Goal: Navigation & Orientation: Find specific page/section

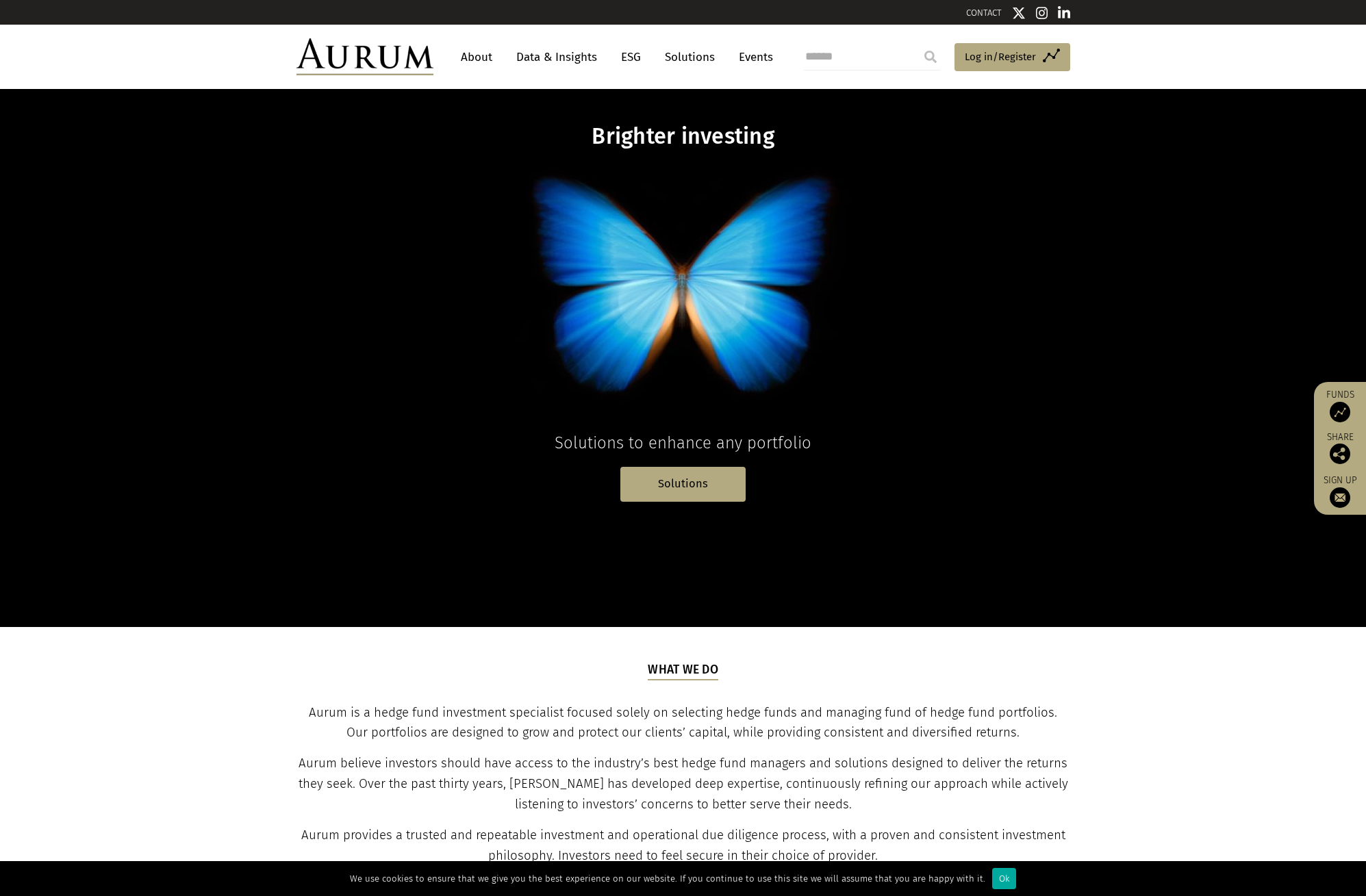
click at [487, 61] on link "About" at bounding box center [476, 57] width 45 height 26
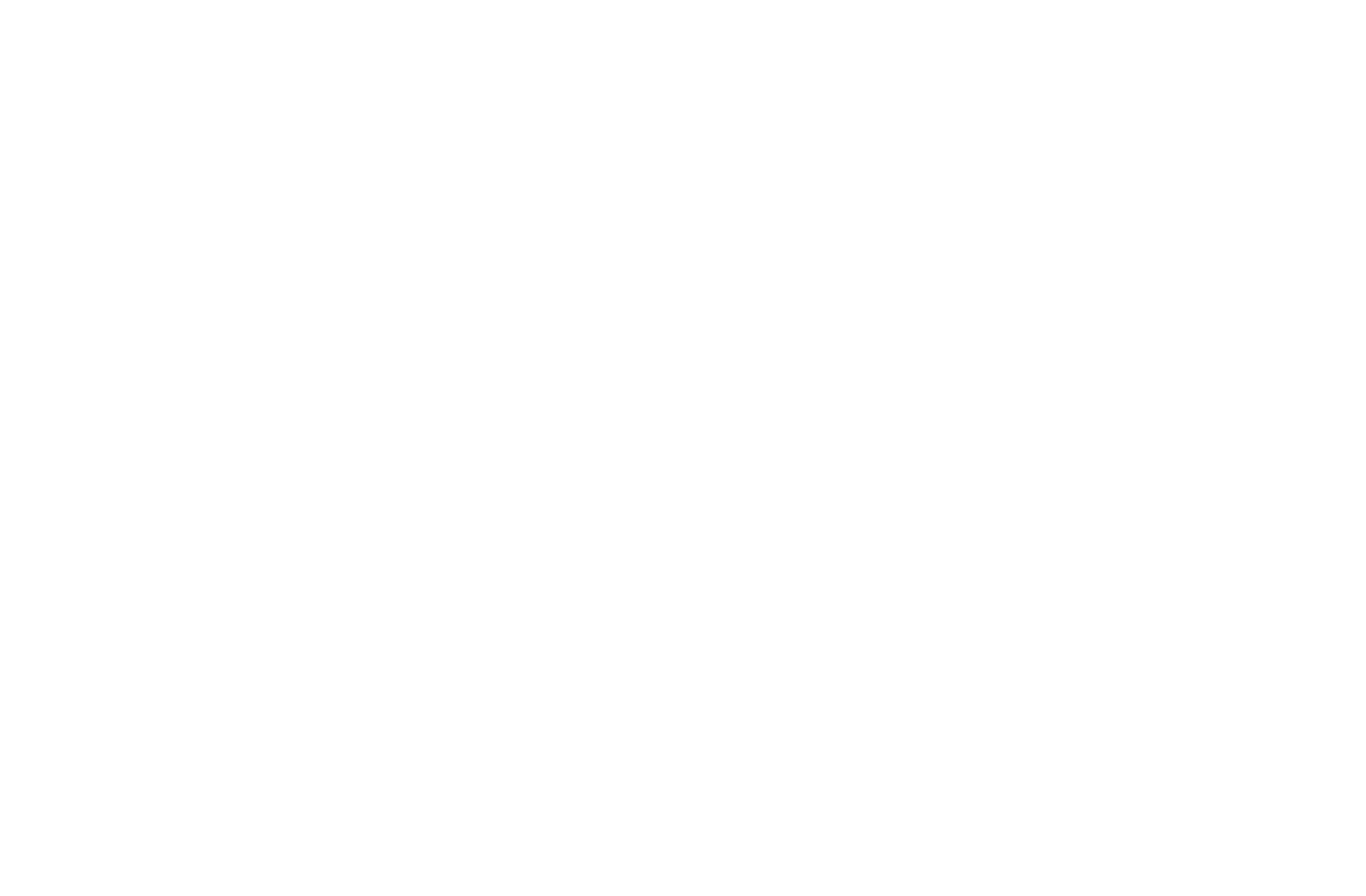
scroll to position [667, 0]
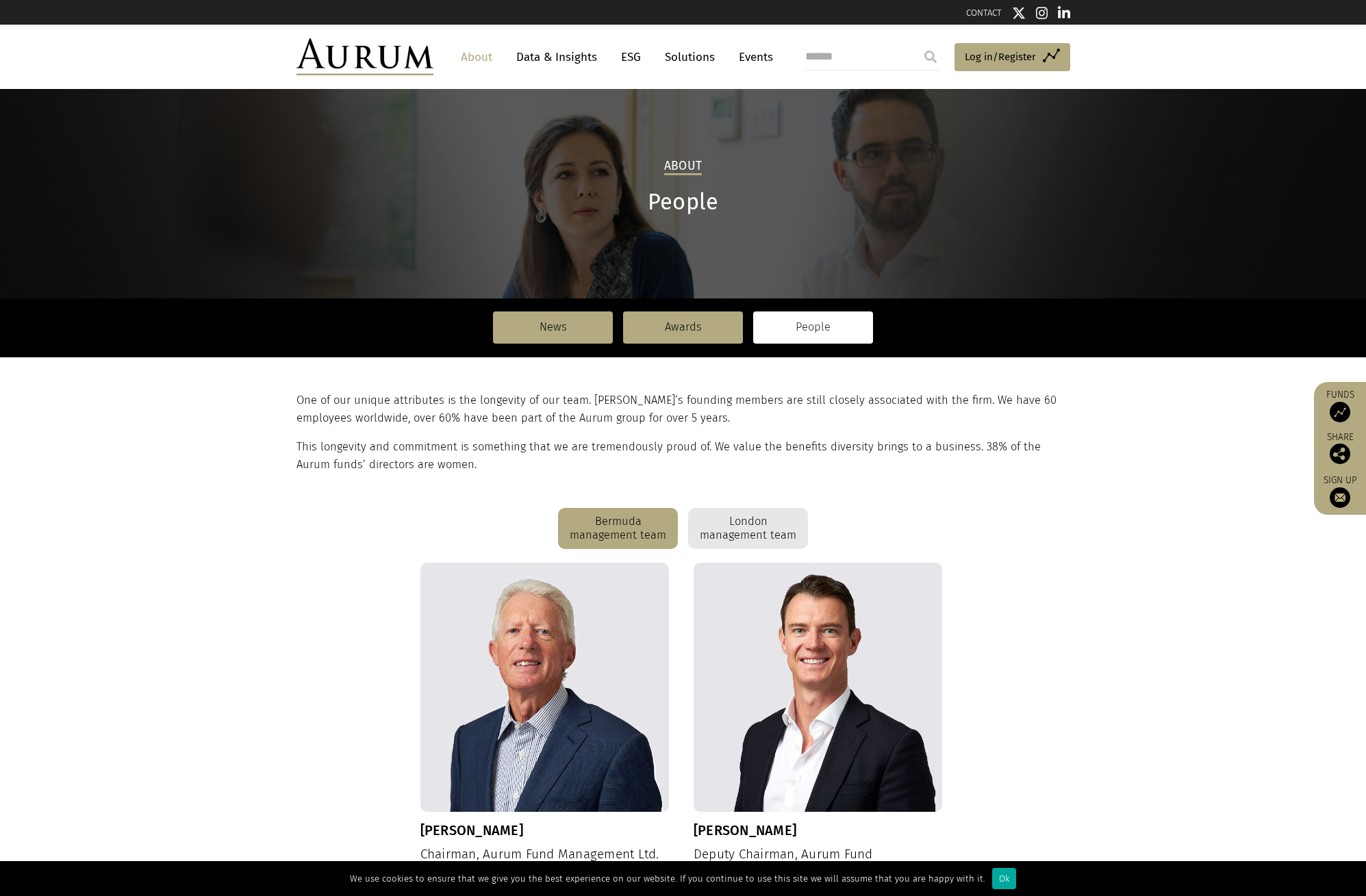
click at [753, 534] on div "London management team" at bounding box center [748, 528] width 120 height 41
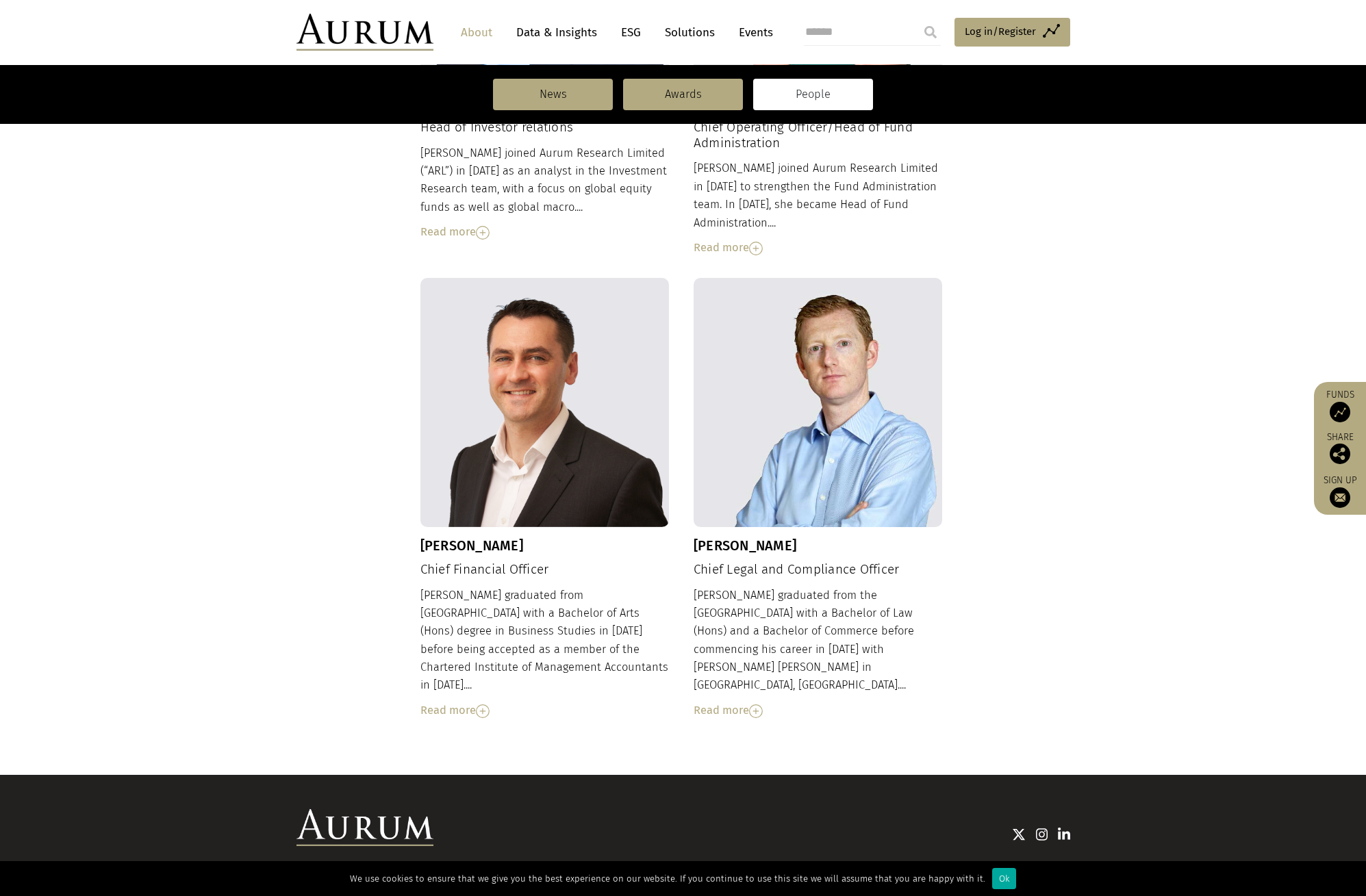
scroll to position [1215, 0]
